Goal: Obtain resource: Download file/media

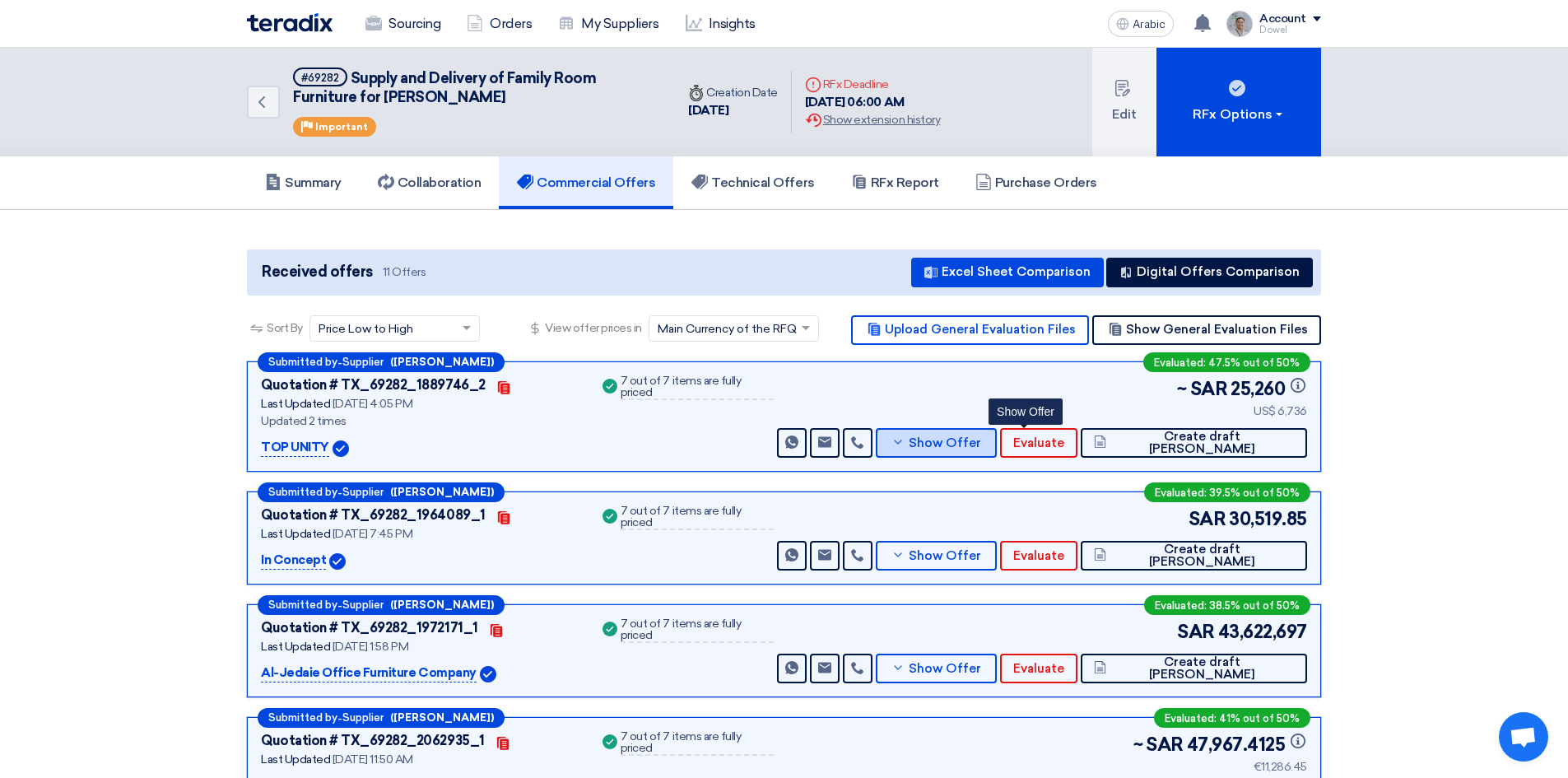
click at [981, 445] on font "Show Offer" at bounding box center [946, 443] width 73 height 15
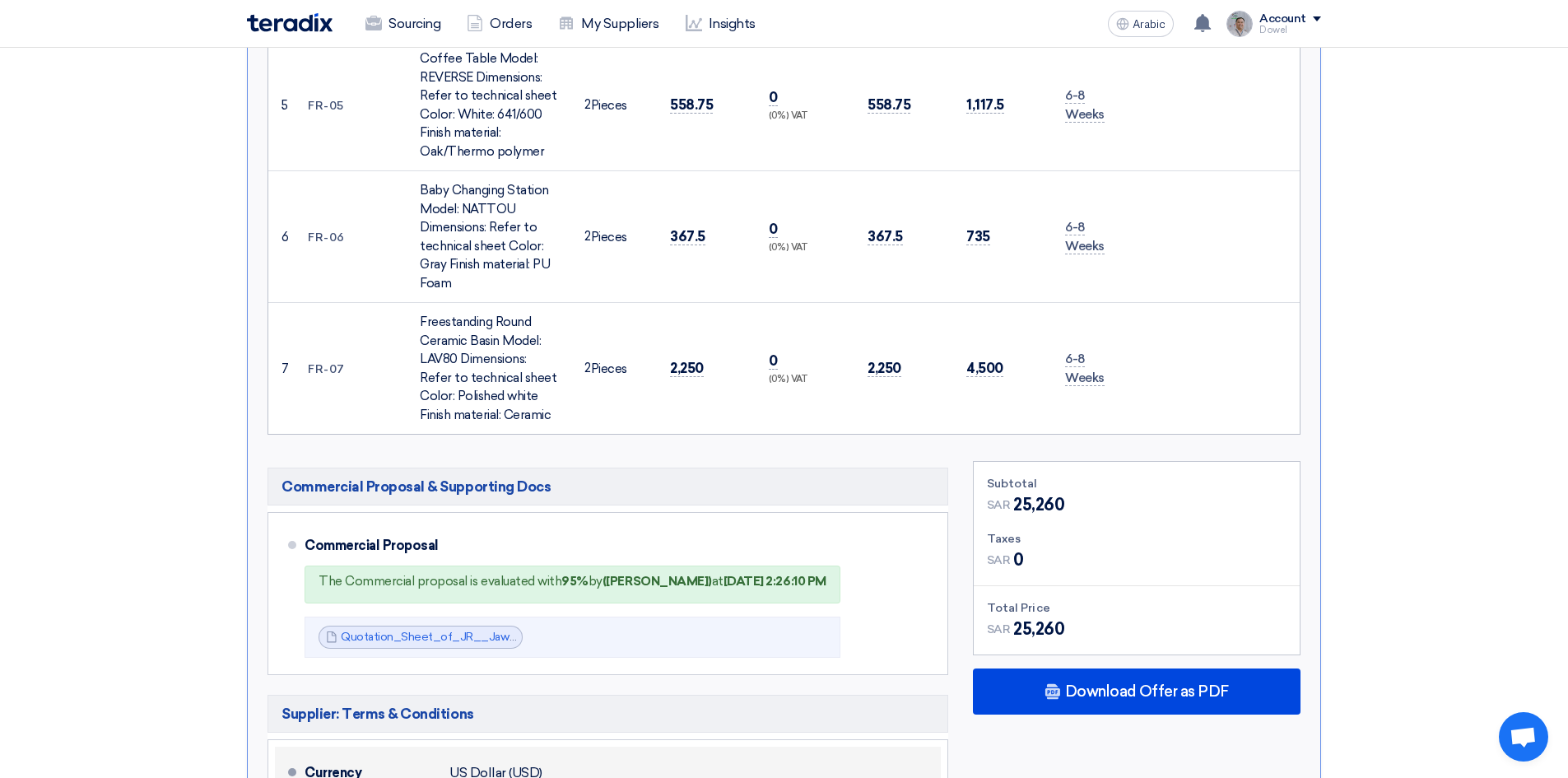
scroll to position [1564, 0]
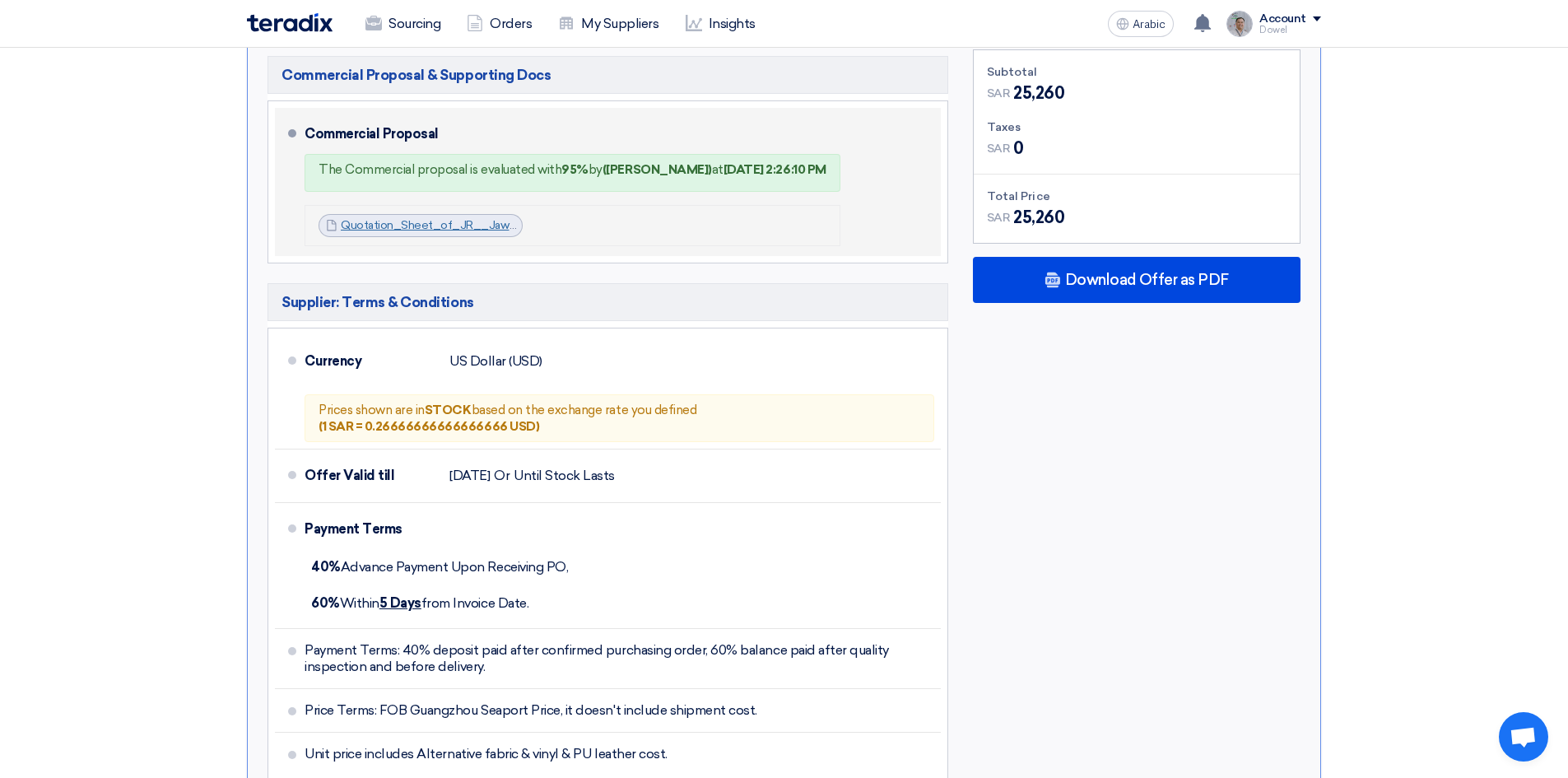
click at [416, 218] on font "Quotation_Sheet_of_JR__Jawharat_Shopping_Mall_Furniture__1744617977175.pdf" at bounding box center [564, 225] width 447 height 14
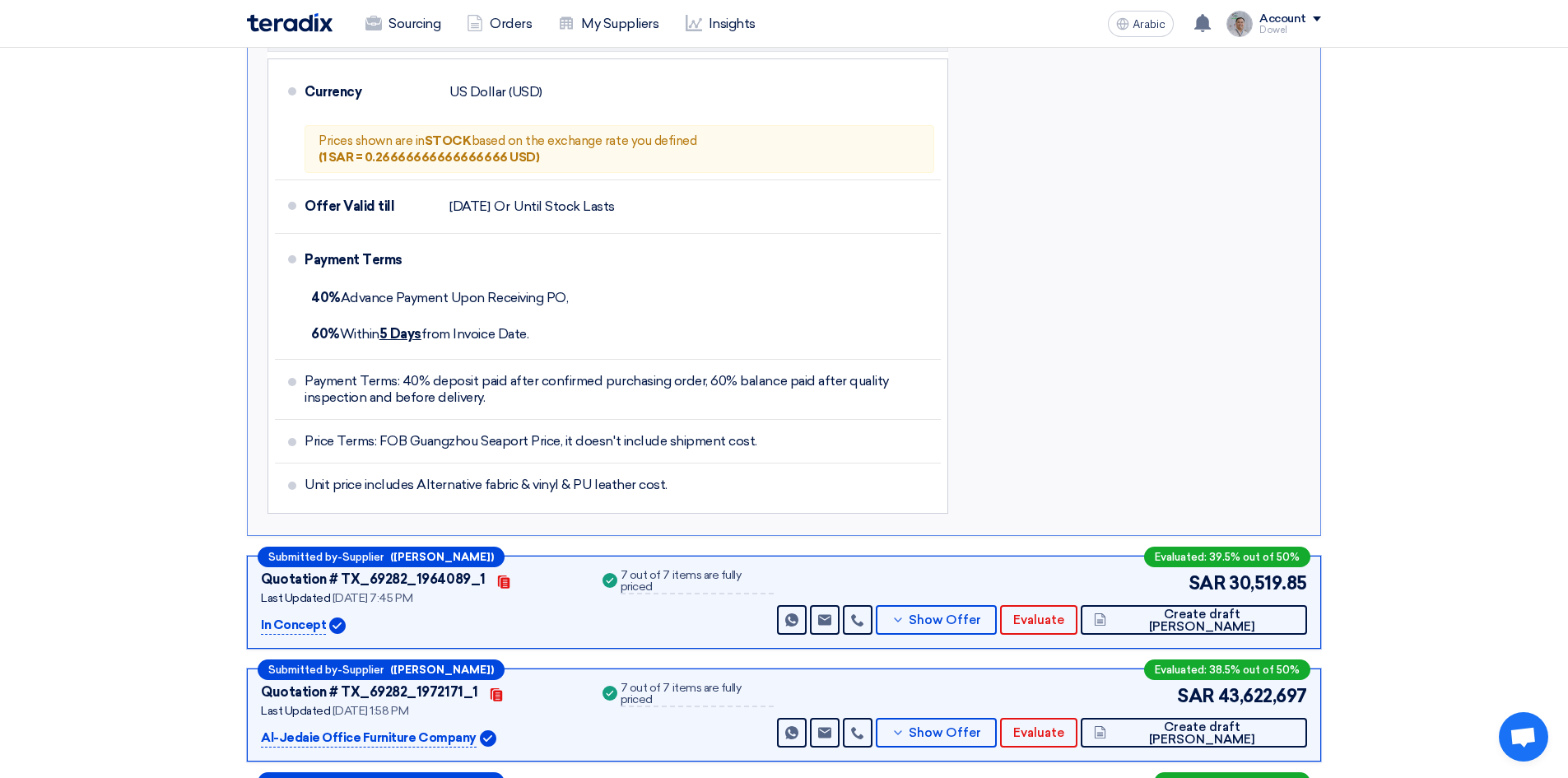
scroll to position [1893, 0]
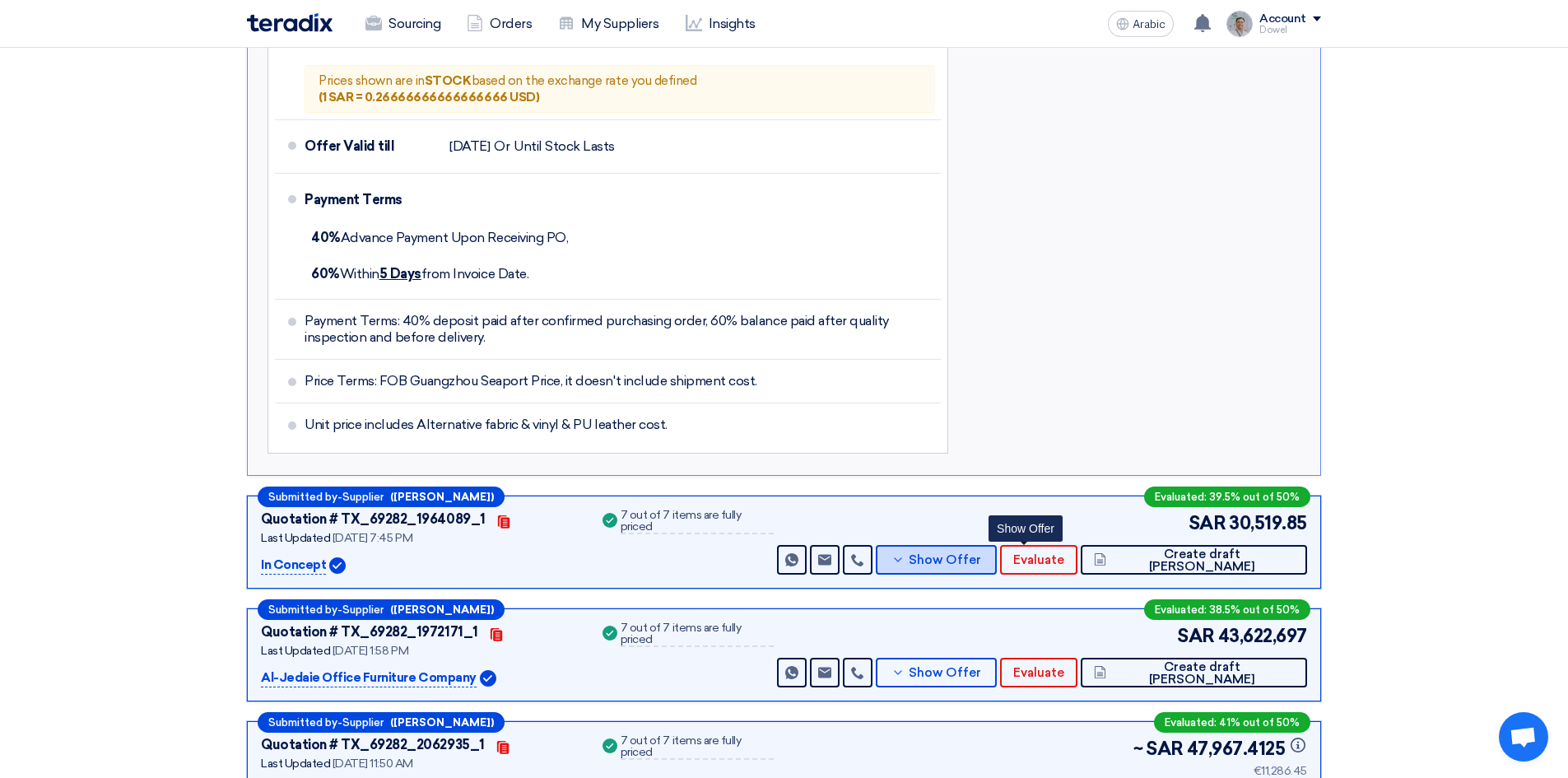
click at [981, 552] on font "Show Offer" at bounding box center [946, 560] width 73 height 15
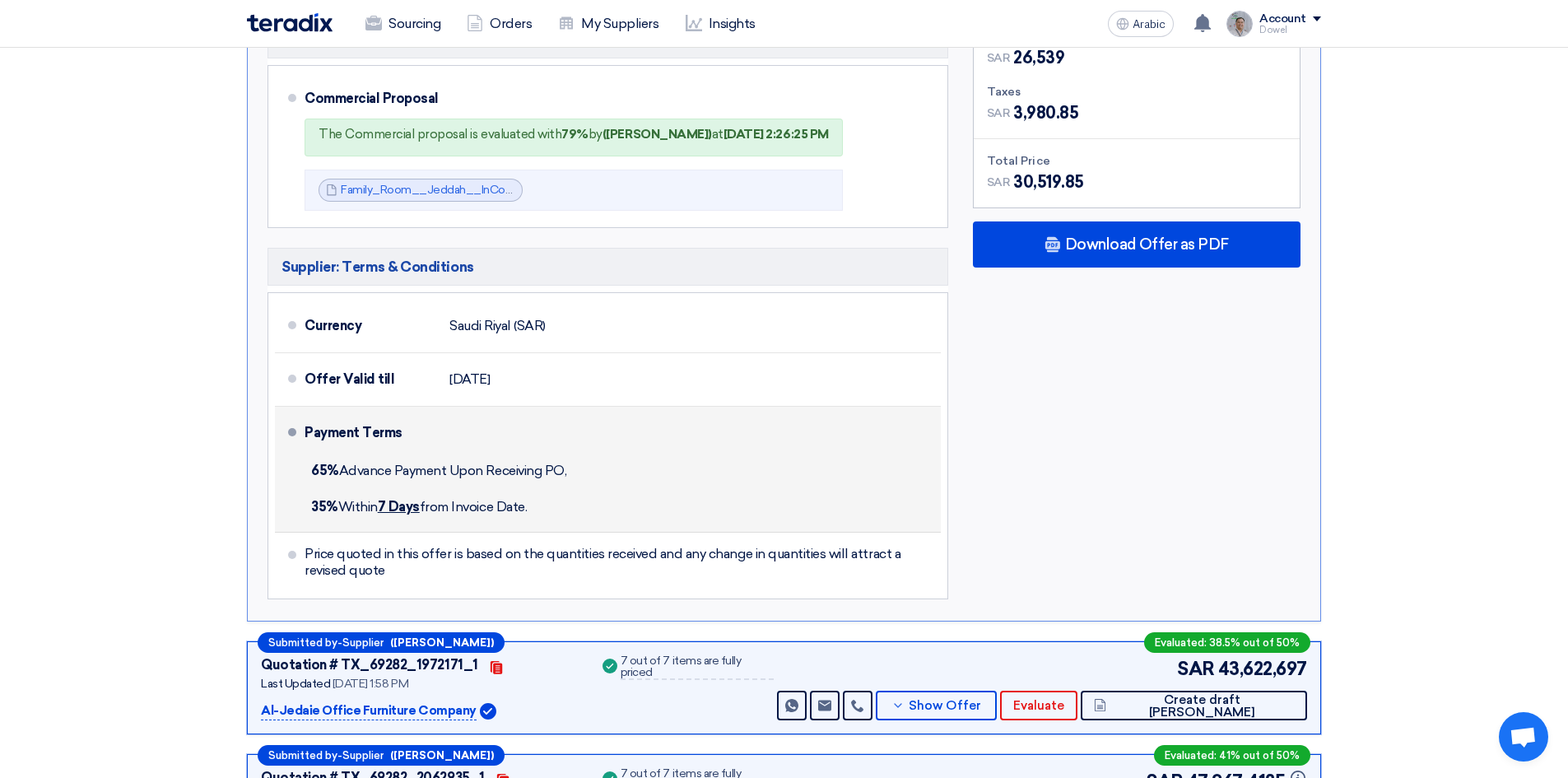
scroll to position [1564, 0]
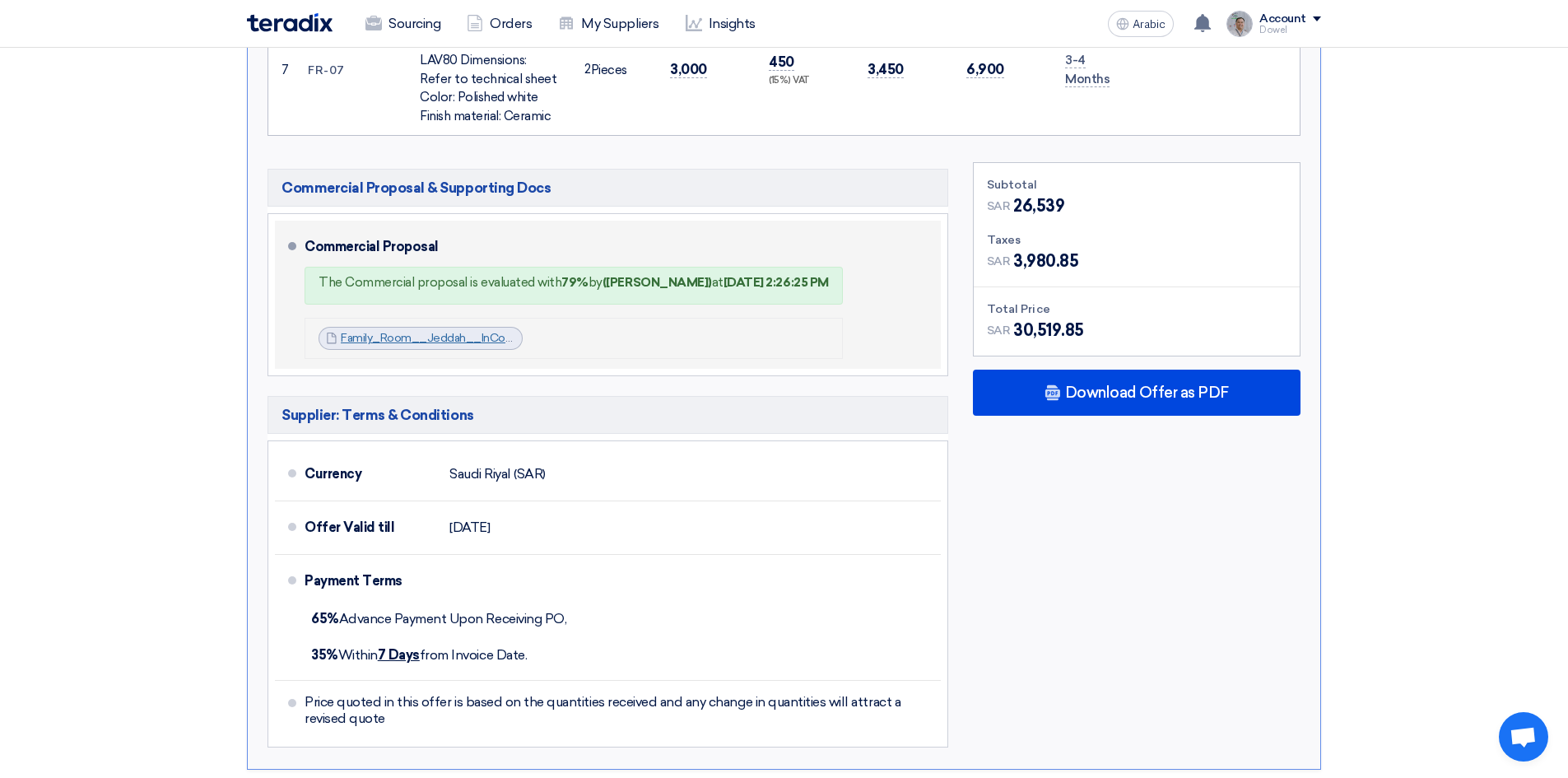
click at [410, 331] on font "Family_Room__Jeddah__InConcept_Company_1745879634920.pdf" at bounding box center [524, 337] width 368 height 14
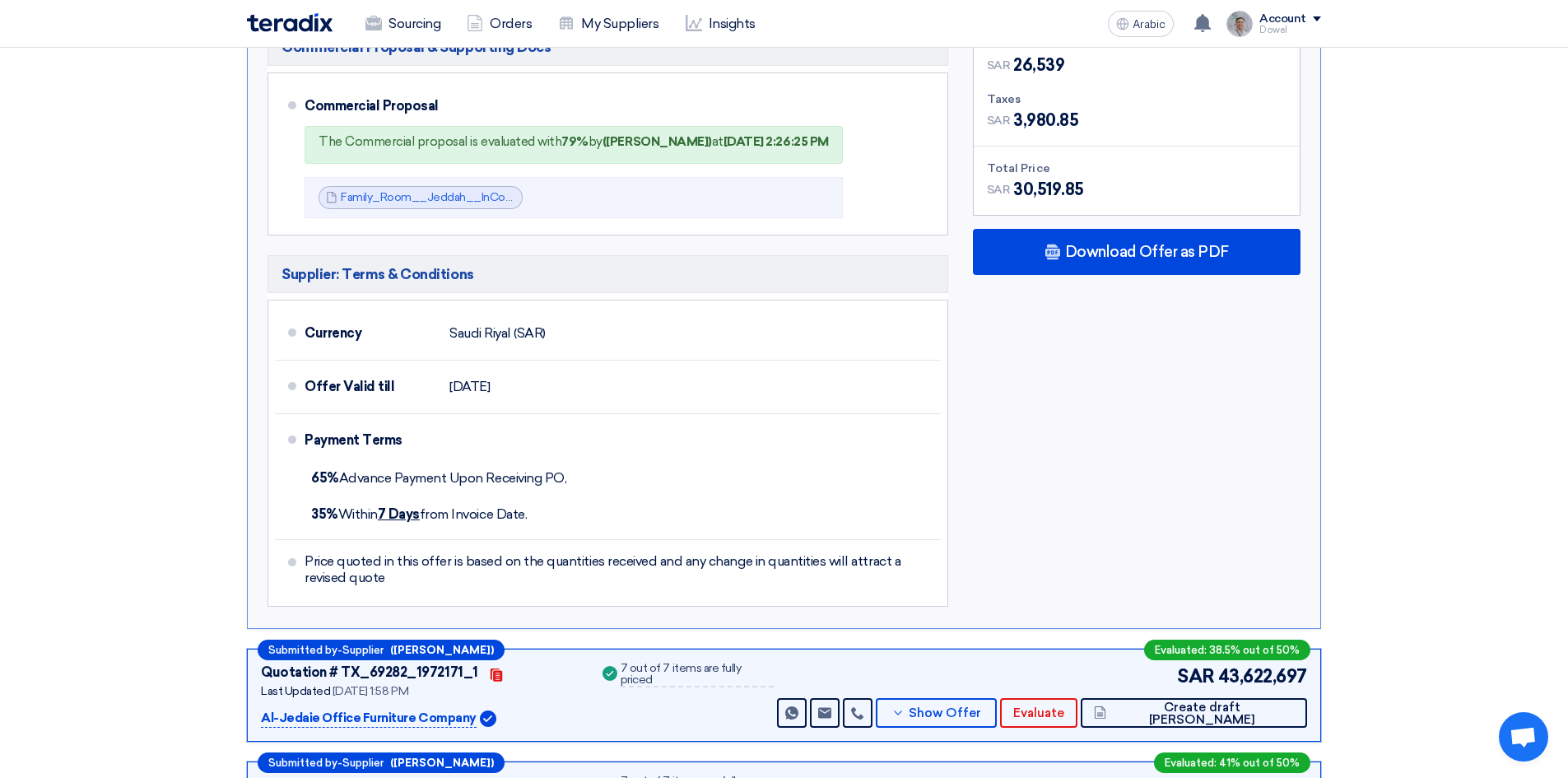
scroll to position [1893, 0]
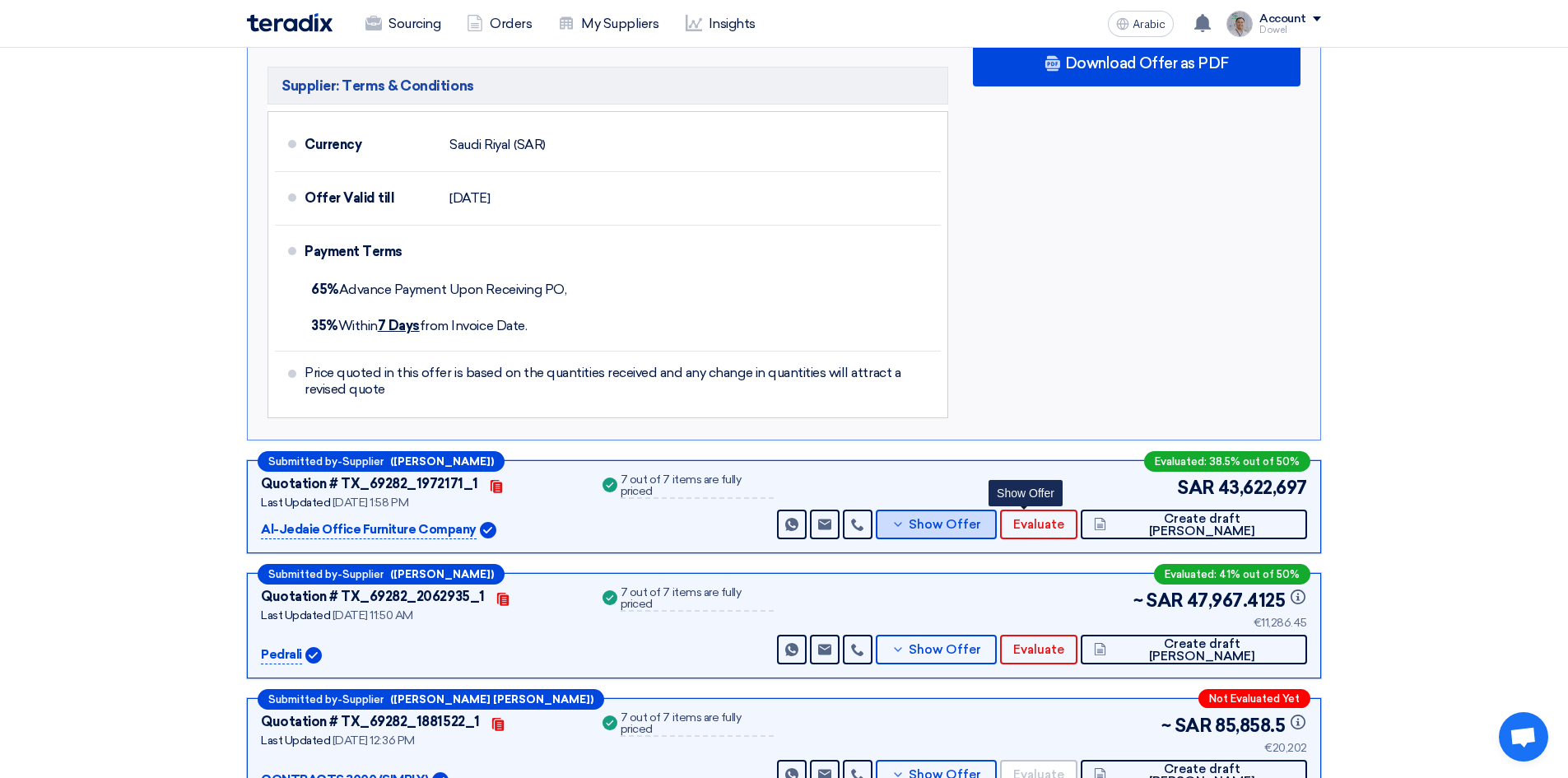
drag, startPoint x: 1030, startPoint y: 471, endPoint x: 755, endPoint y: 464, distance: 275.1
click at [981, 517] on font "Show Offer" at bounding box center [946, 524] width 73 height 15
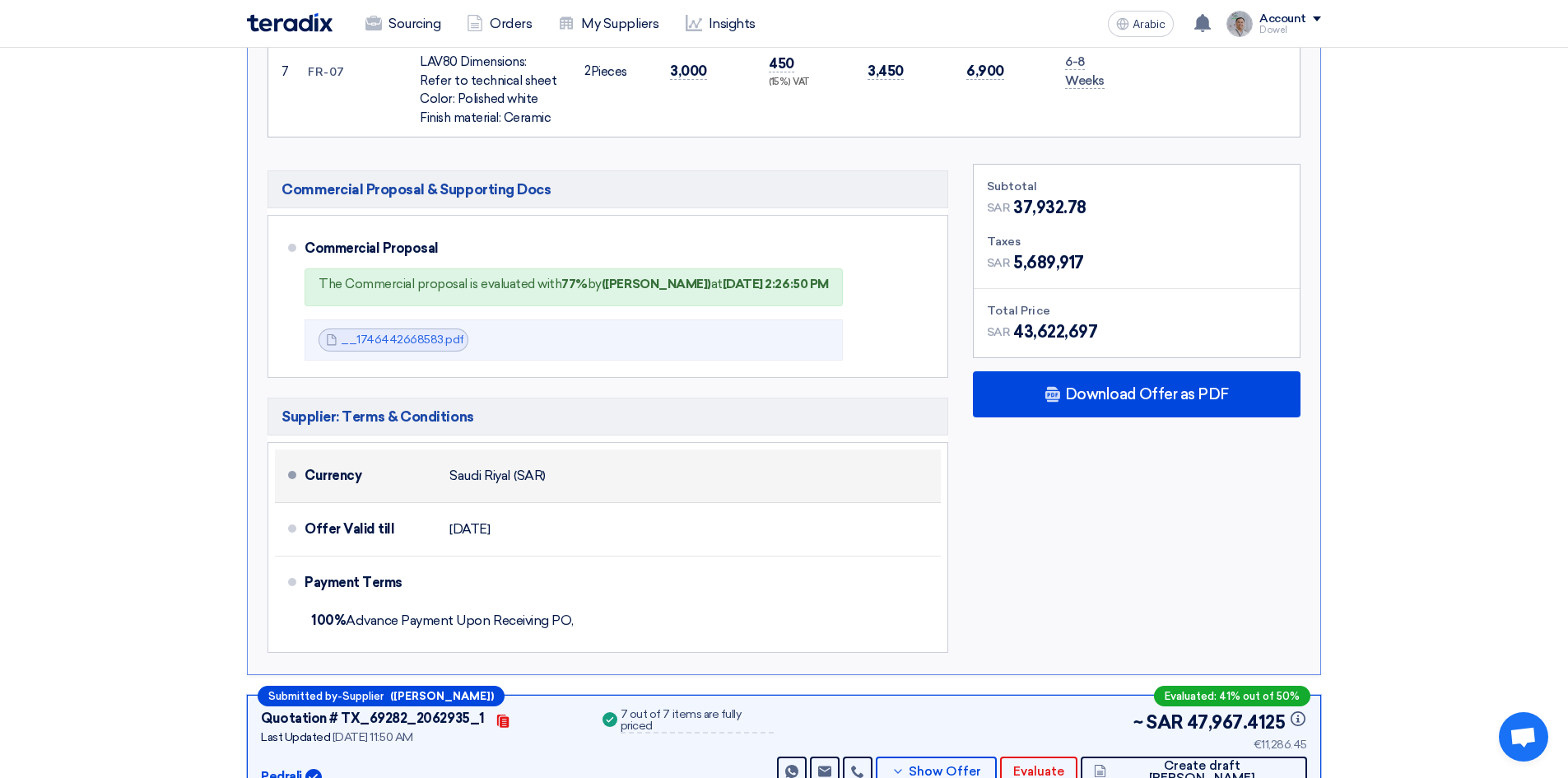
scroll to position [1646, 0]
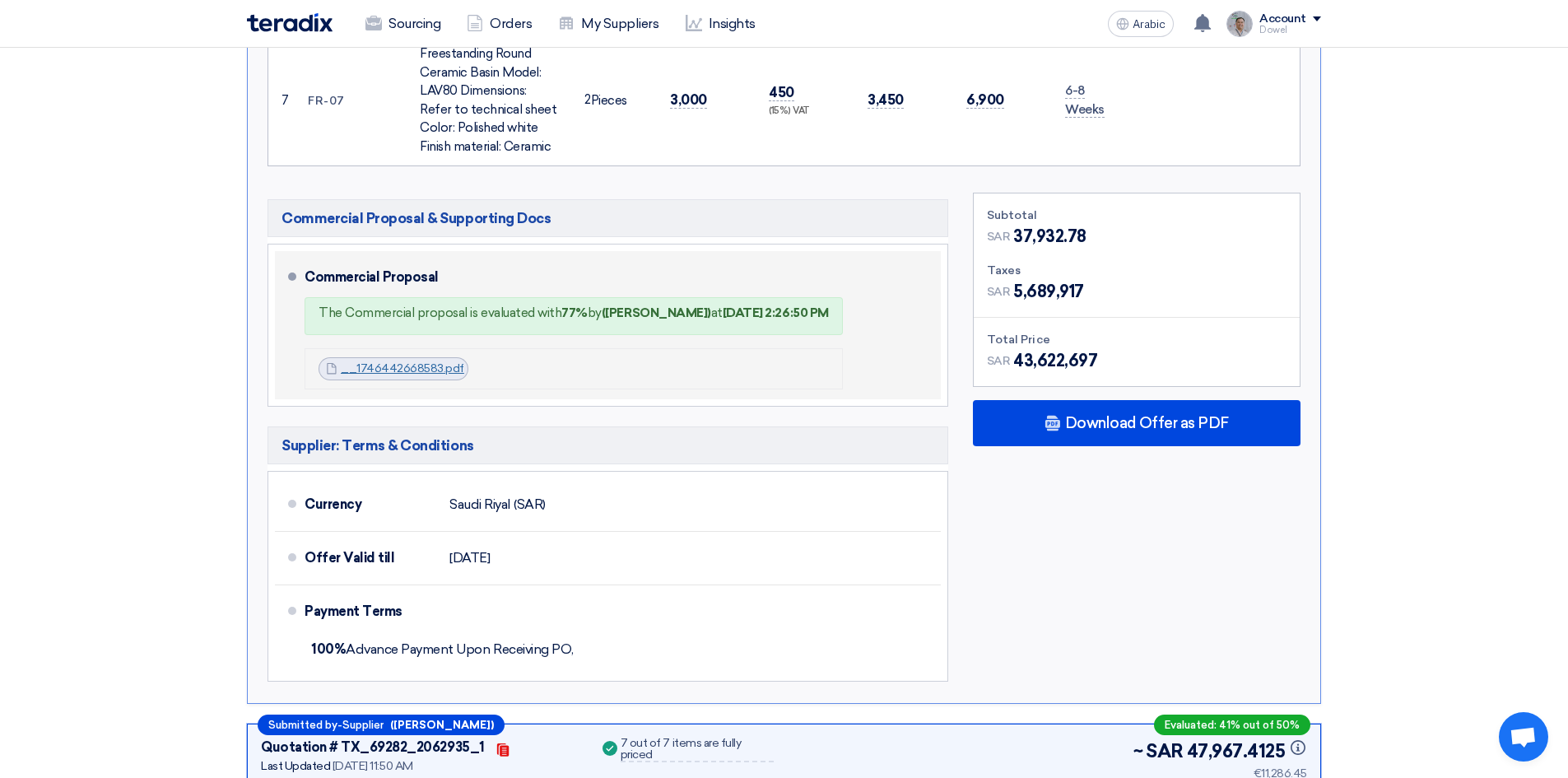
click at [395, 361] on font "__1746442668583.pdf" at bounding box center [403, 368] width 123 height 14
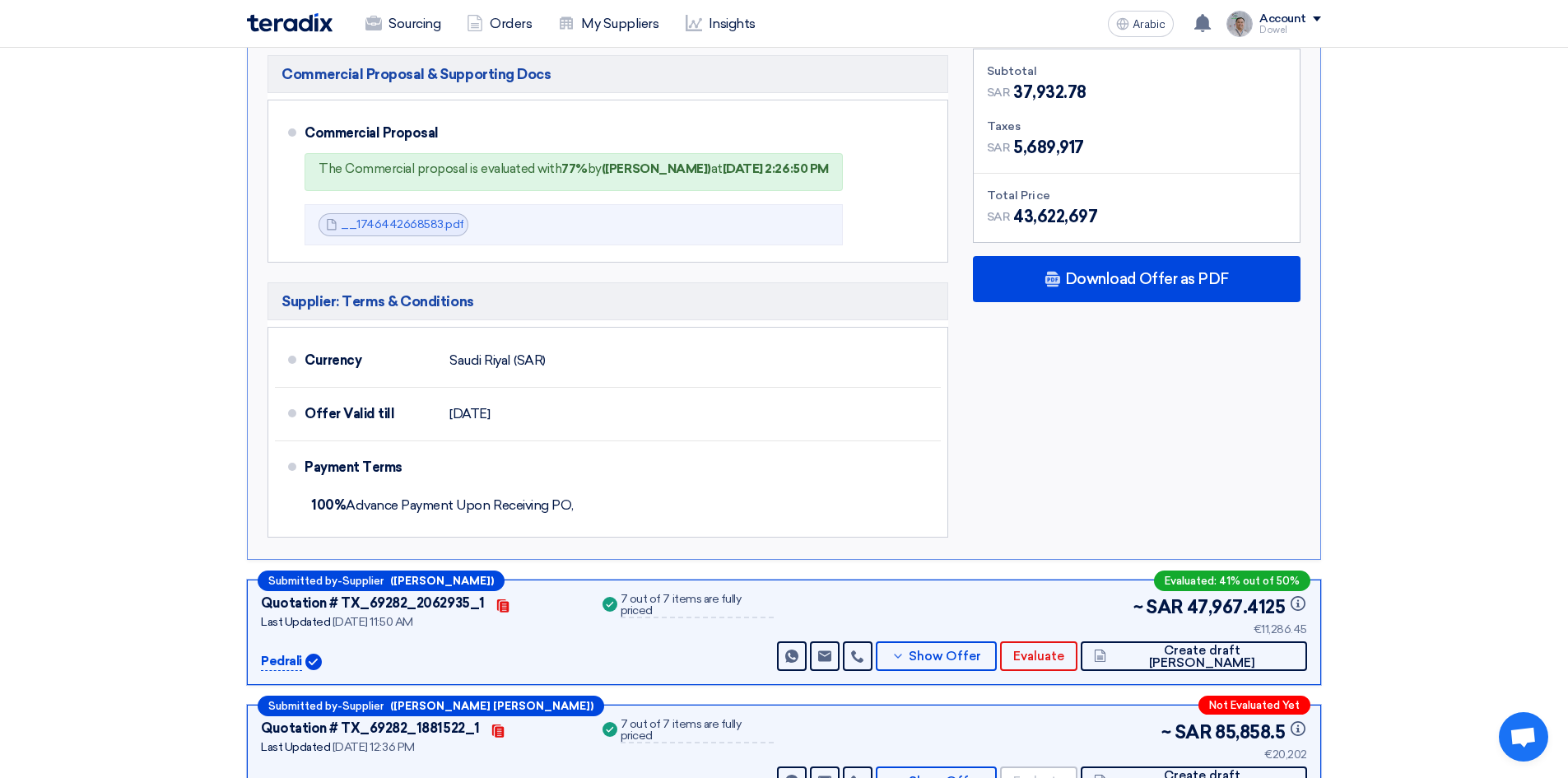
scroll to position [1893, 0]
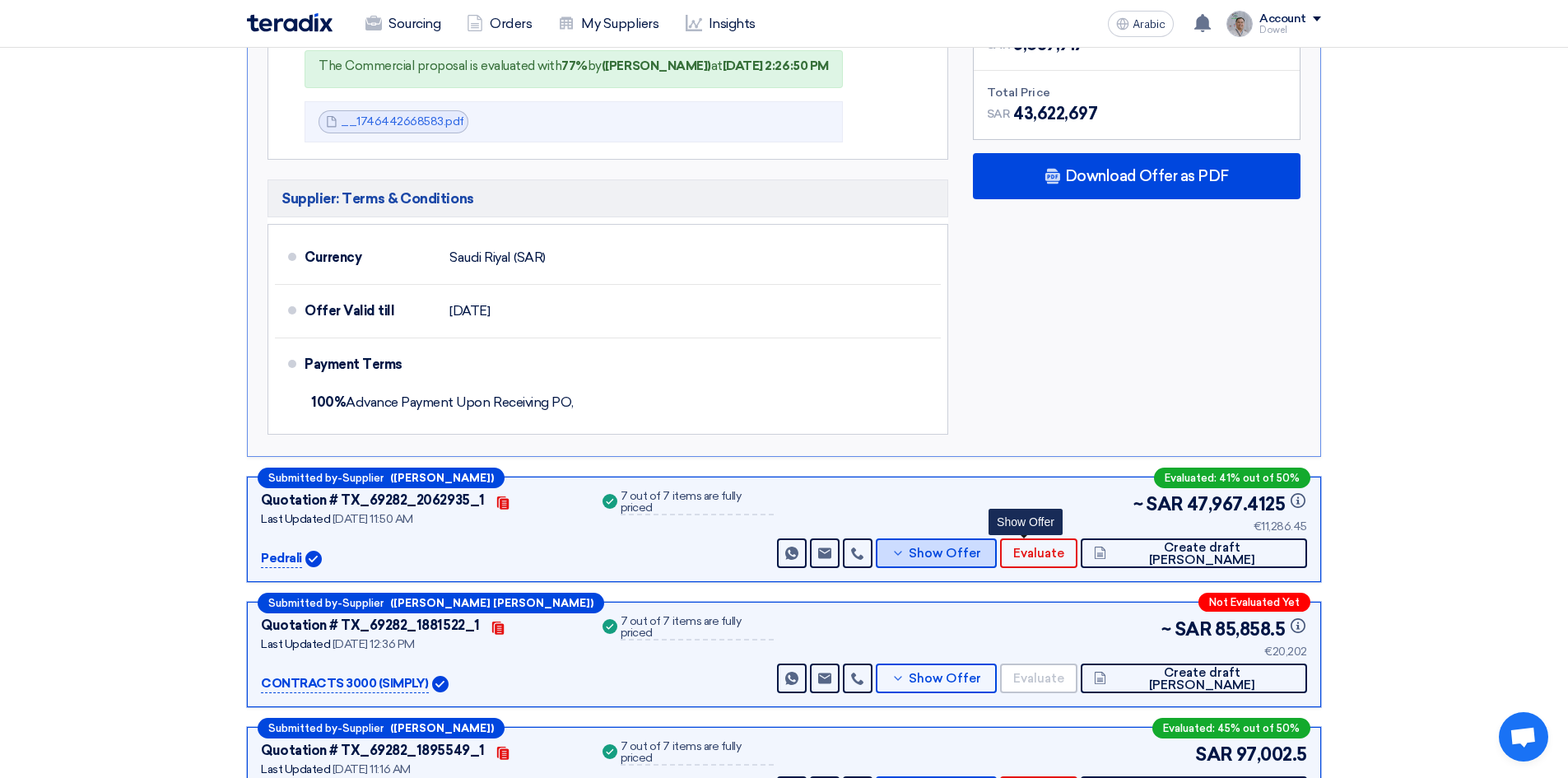
click at [996, 539] on button "Show Offer" at bounding box center [936, 553] width 120 height 30
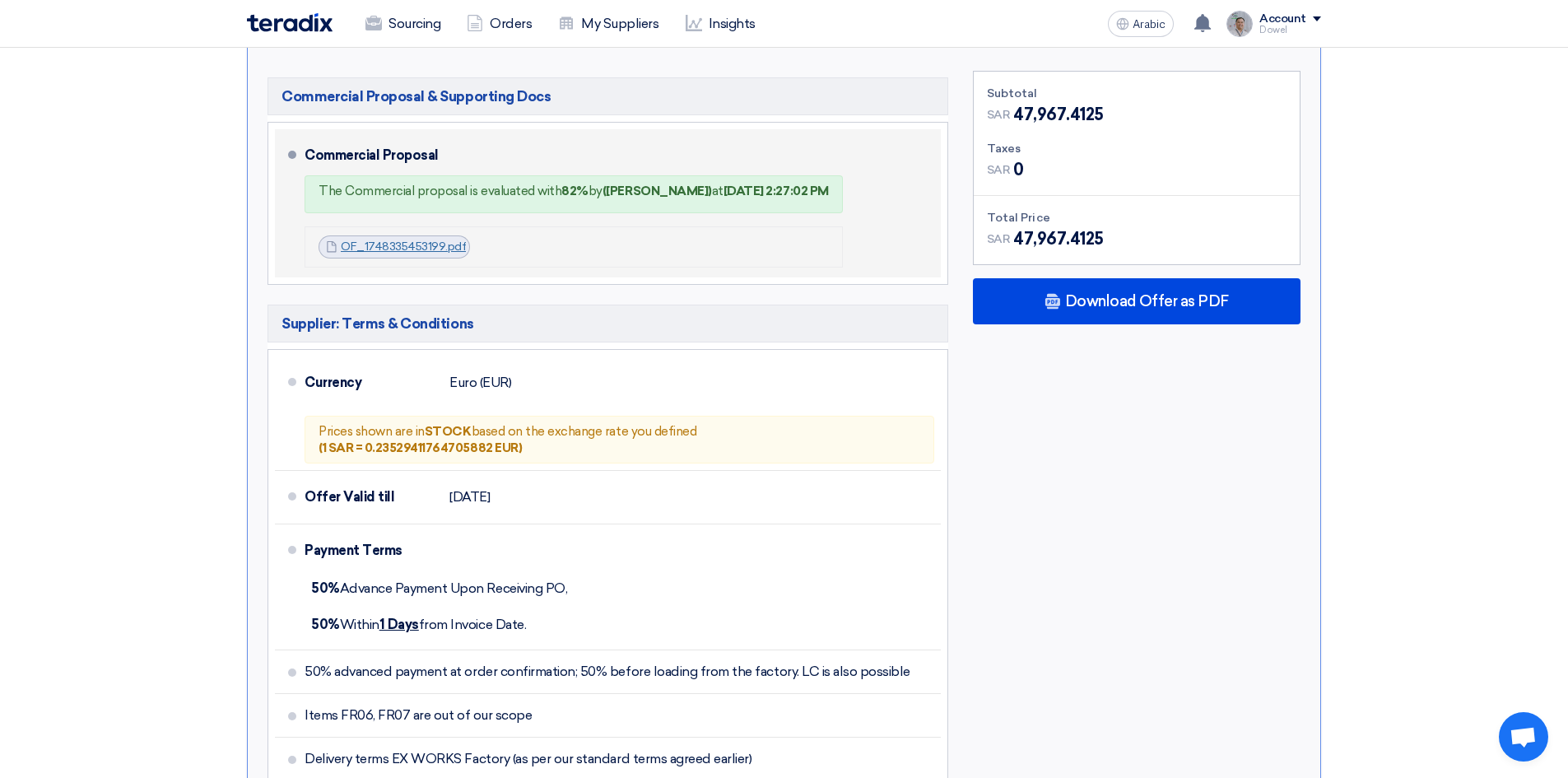
click at [393, 239] on font "OF_1748335453199.pdf" at bounding box center [403, 246] width 125 height 14
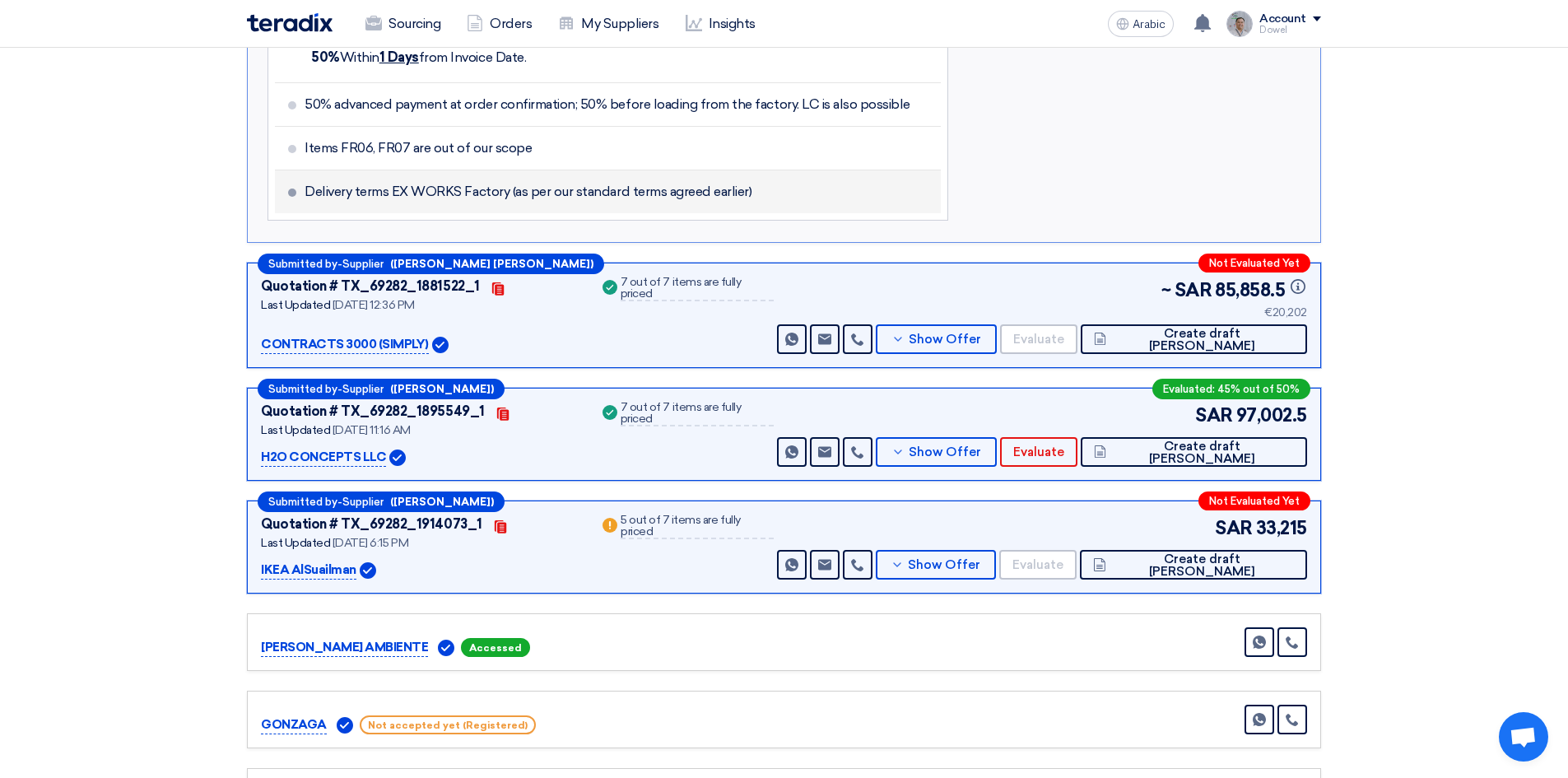
scroll to position [2469, 0]
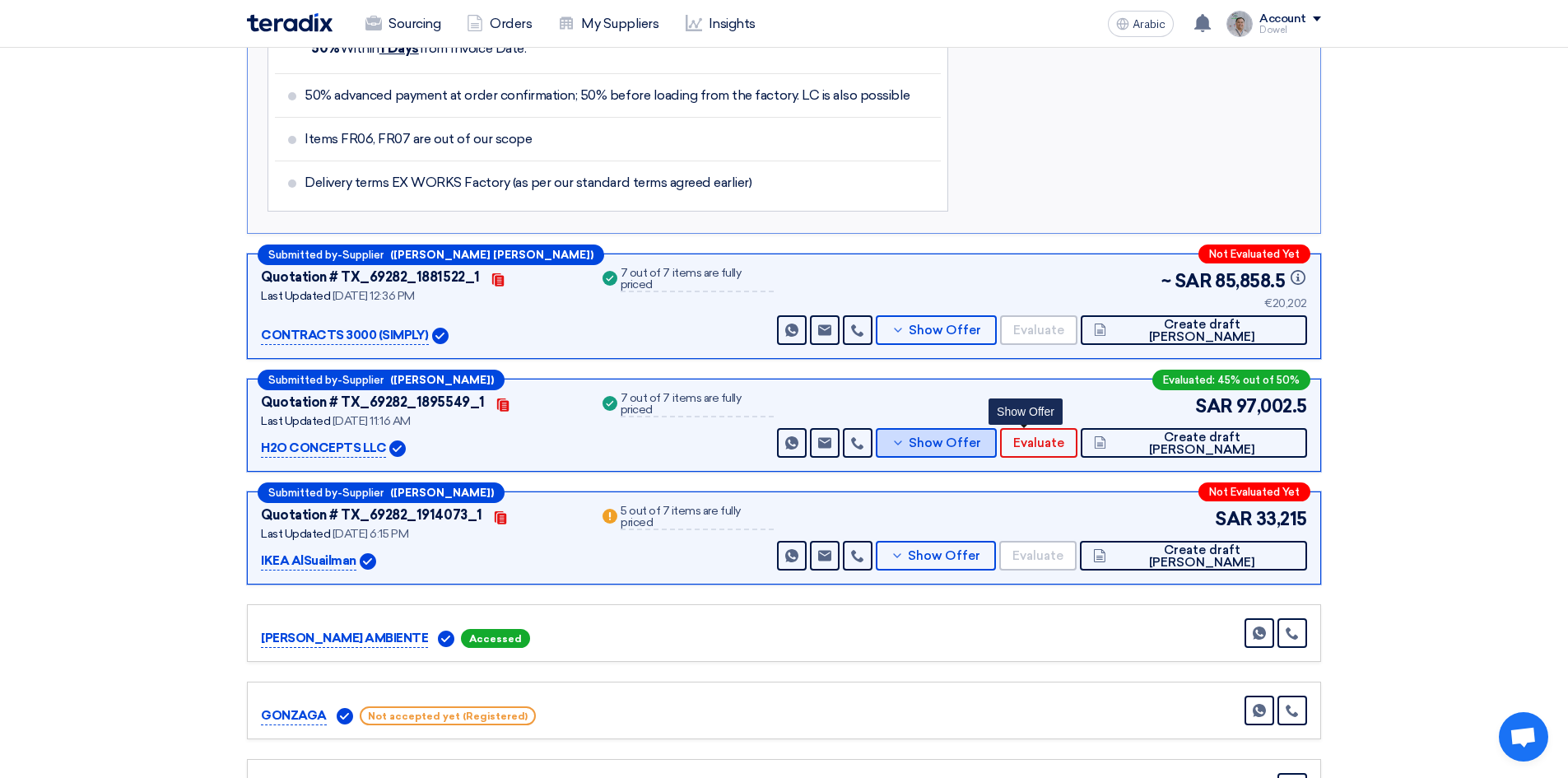
click at [981, 436] on font "Show Offer" at bounding box center [946, 443] width 73 height 15
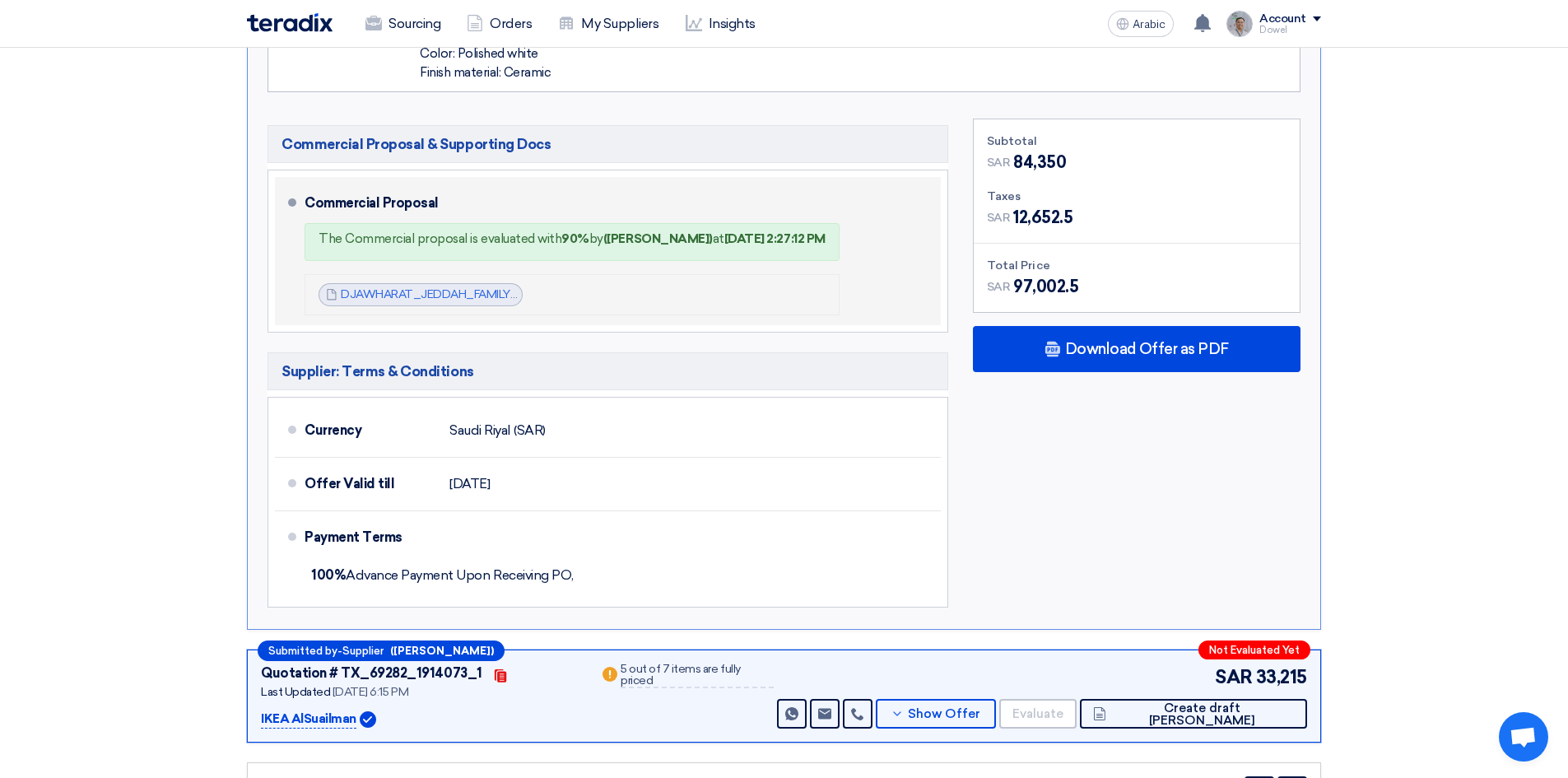
scroll to position [1975, 0]
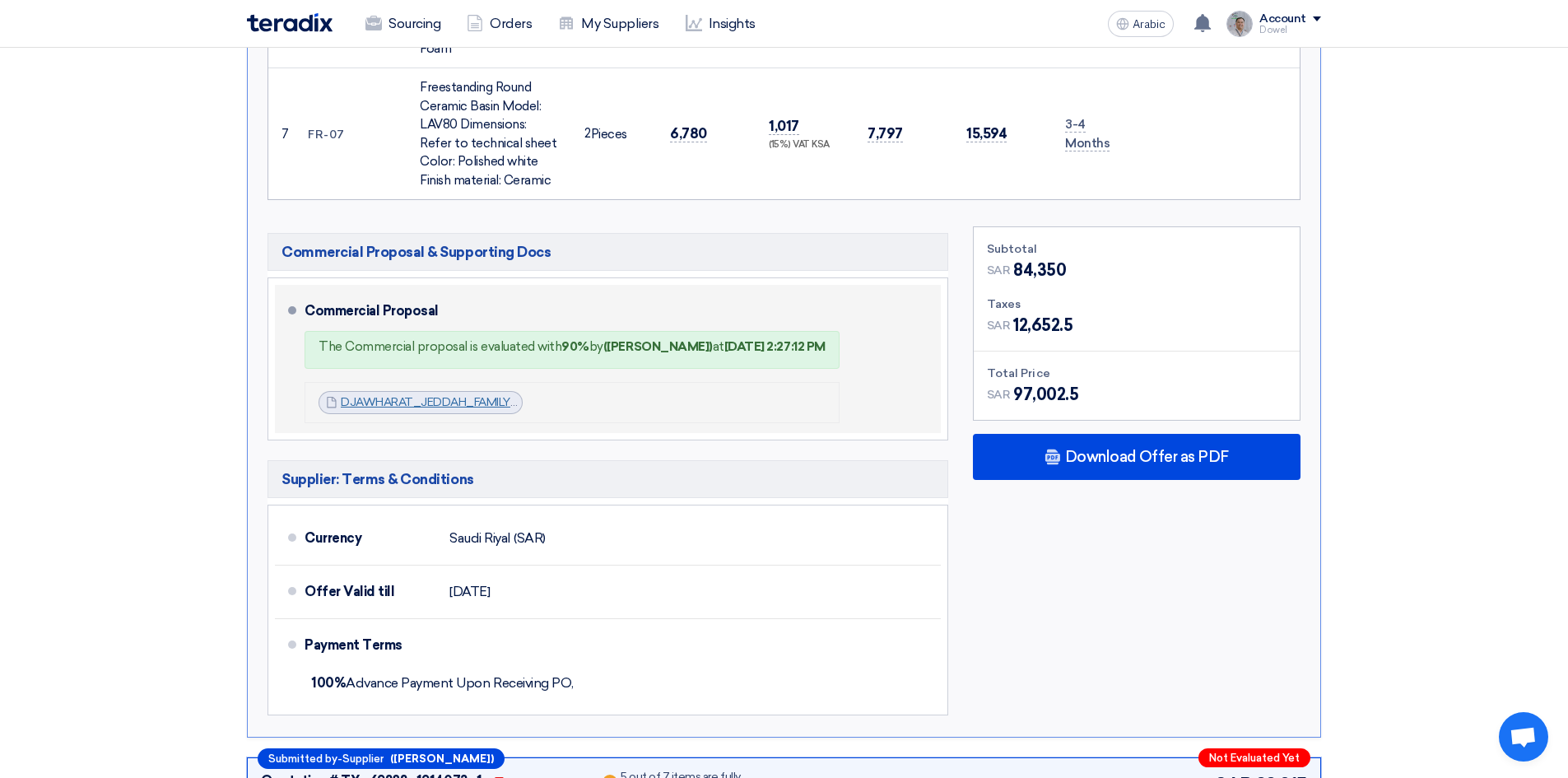
click at [391, 395] on font "DJAWHARAT_JEDDAH_FAMILY_ROOM_PR_1744704668630.pdf" at bounding box center [517, 402] width 353 height 14
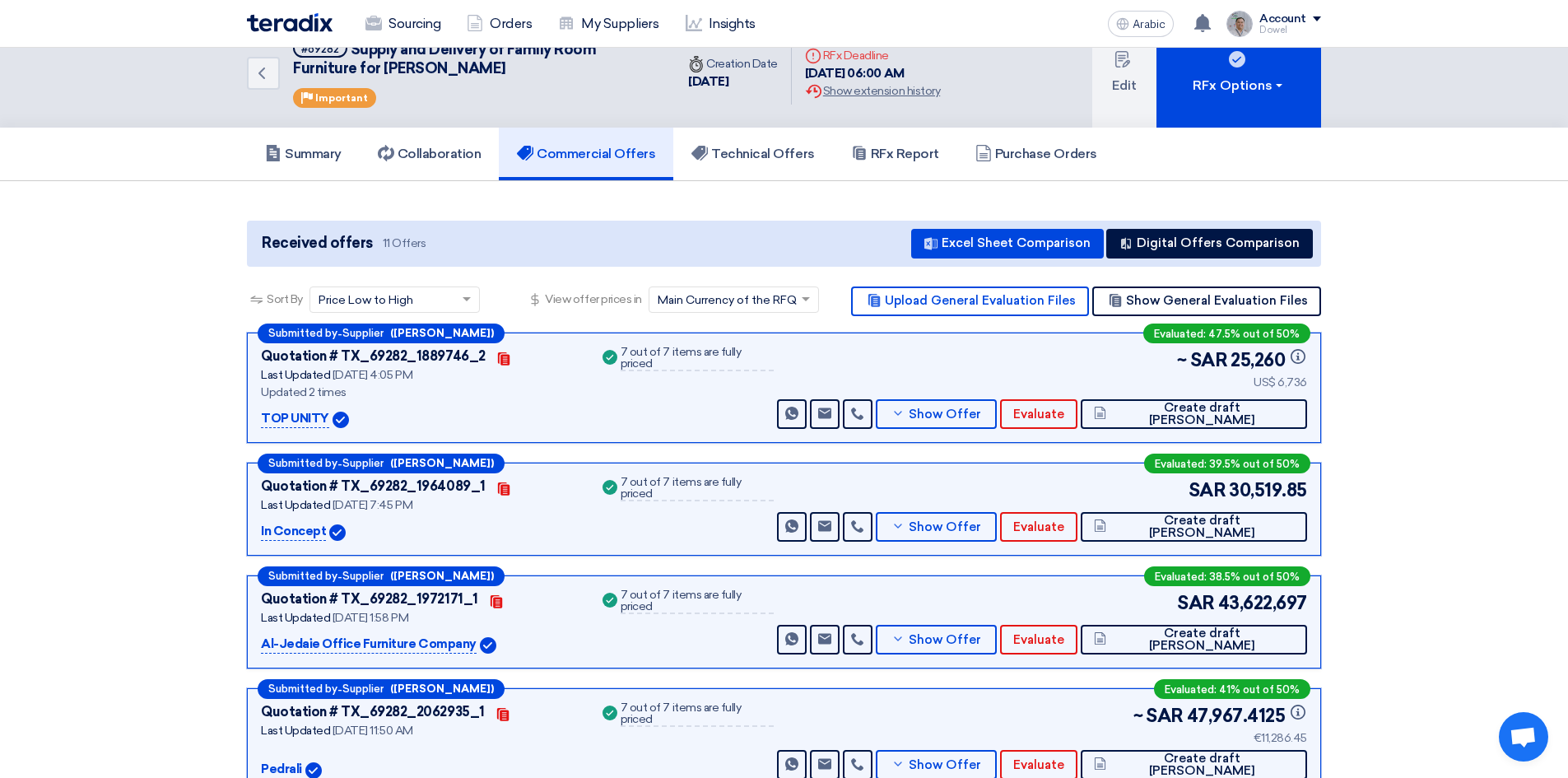
scroll to position [0, 0]
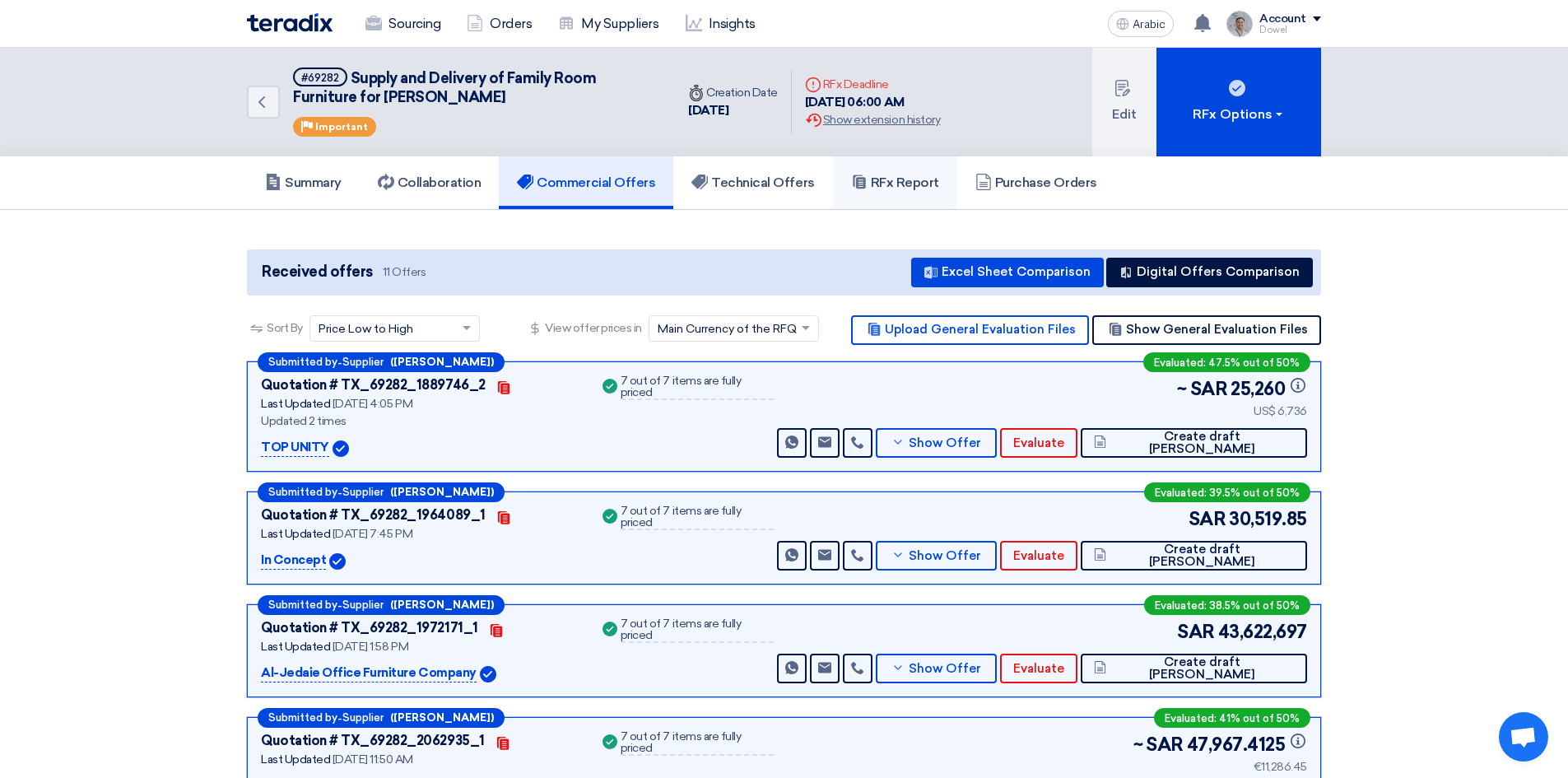
click at [907, 186] on font "RFx Report" at bounding box center [905, 182] width 69 height 15
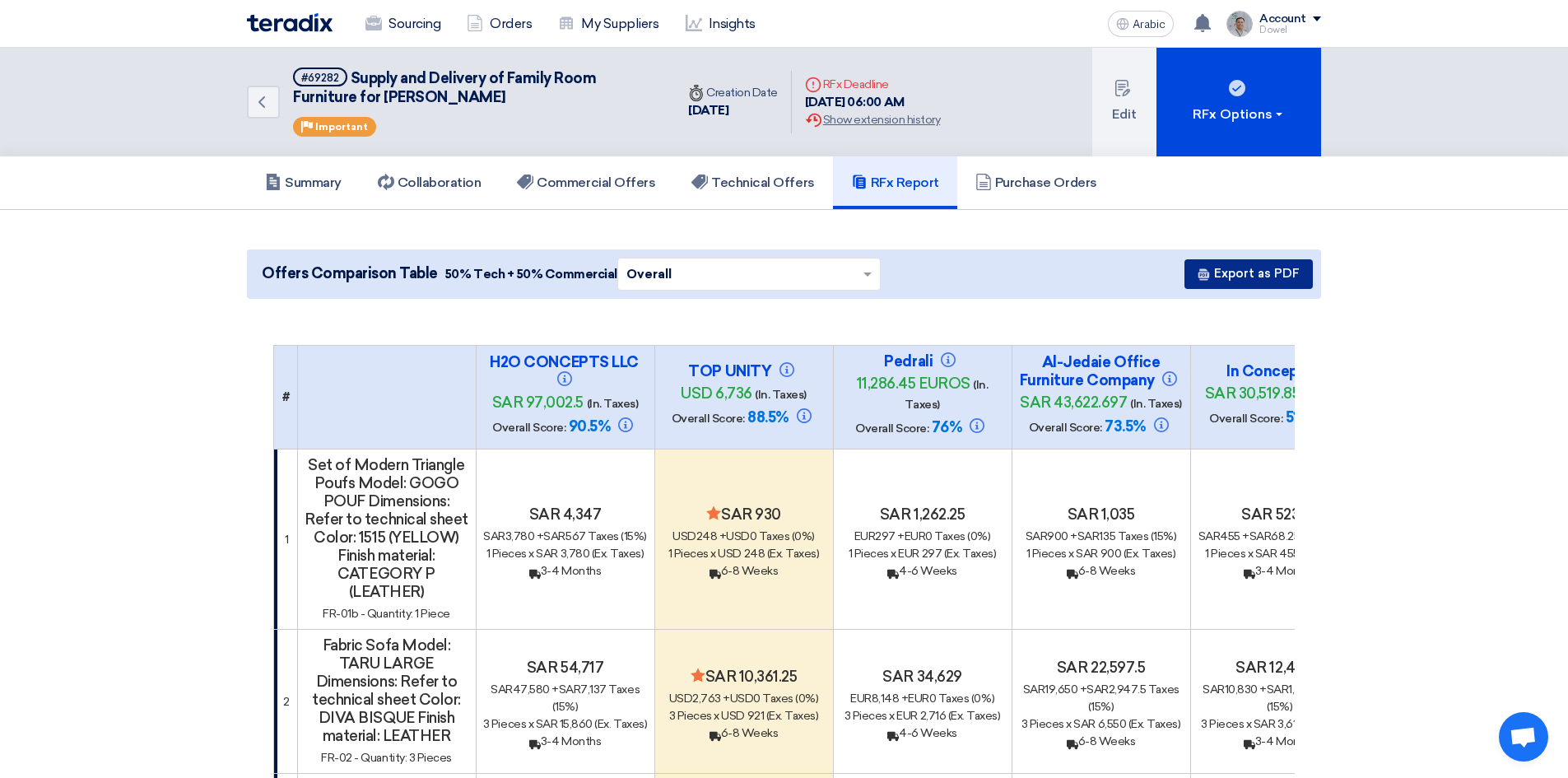
click at [1264, 275] on font "Export as PDF" at bounding box center [1257, 273] width 85 height 15
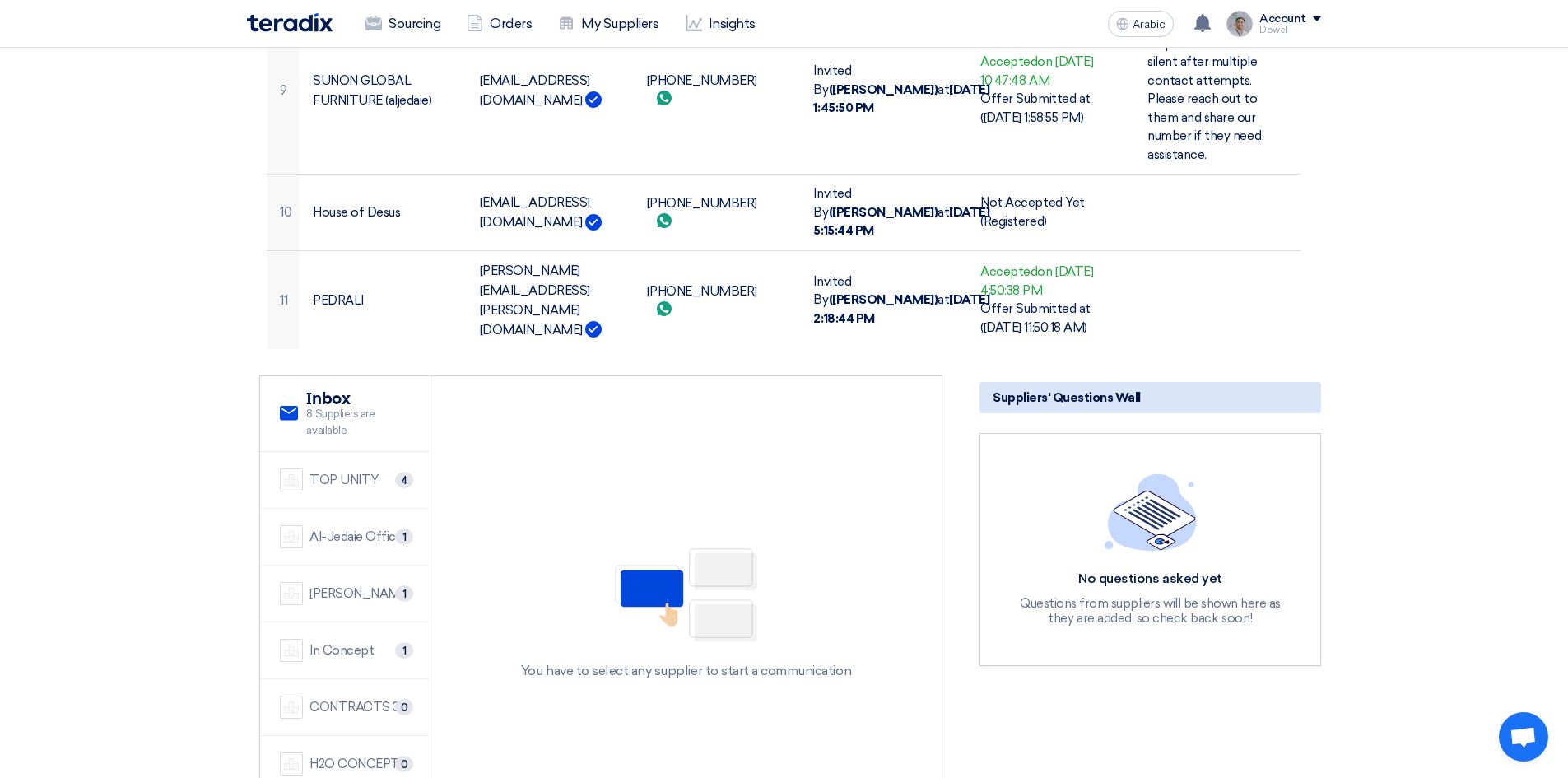
scroll to position [3292, 0]
